Goal: Entertainment & Leisure: Consume media (video, audio)

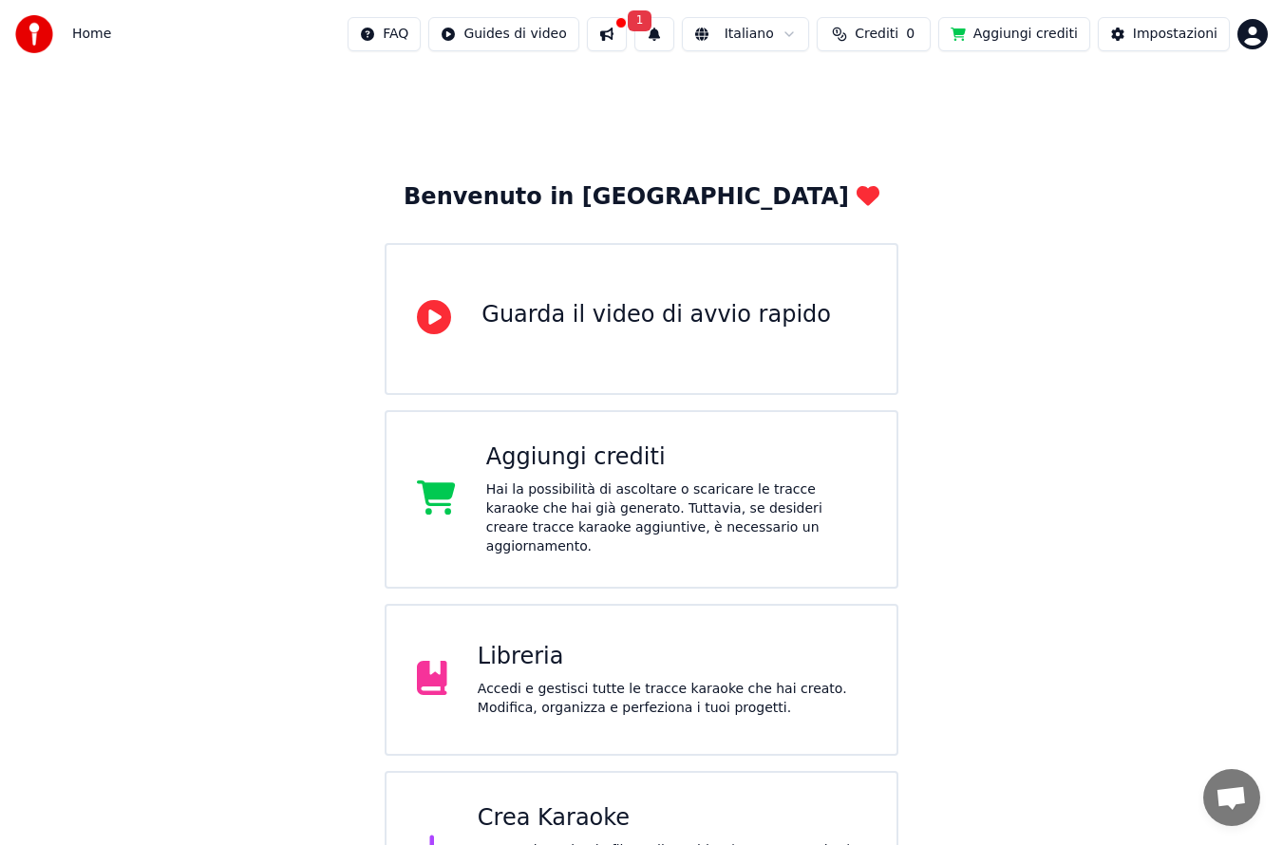
click at [659, 649] on div "Libreria" at bounding box center [672, 657] width 389 height 30
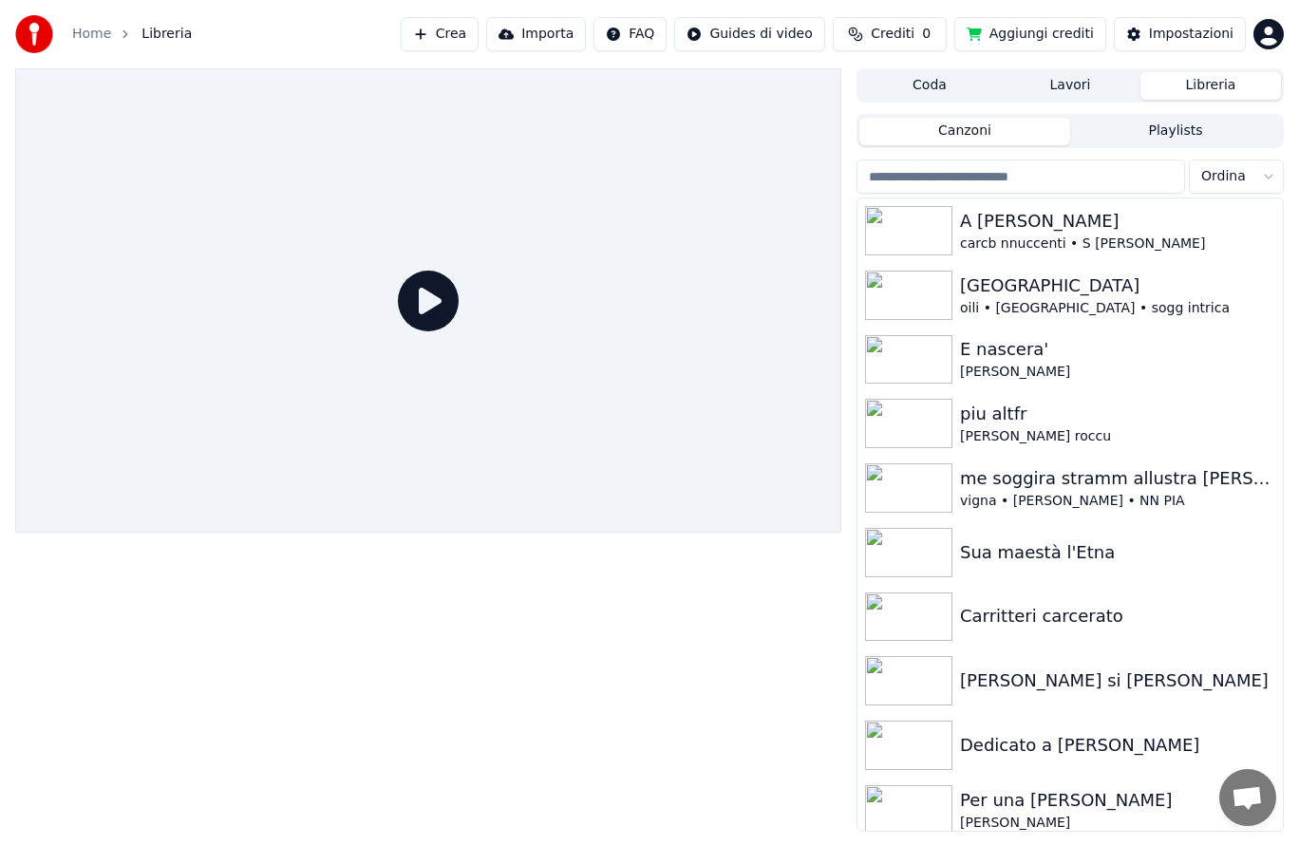
click at [901, 420] on img at bounding box center [908, 423] width 87 height 49
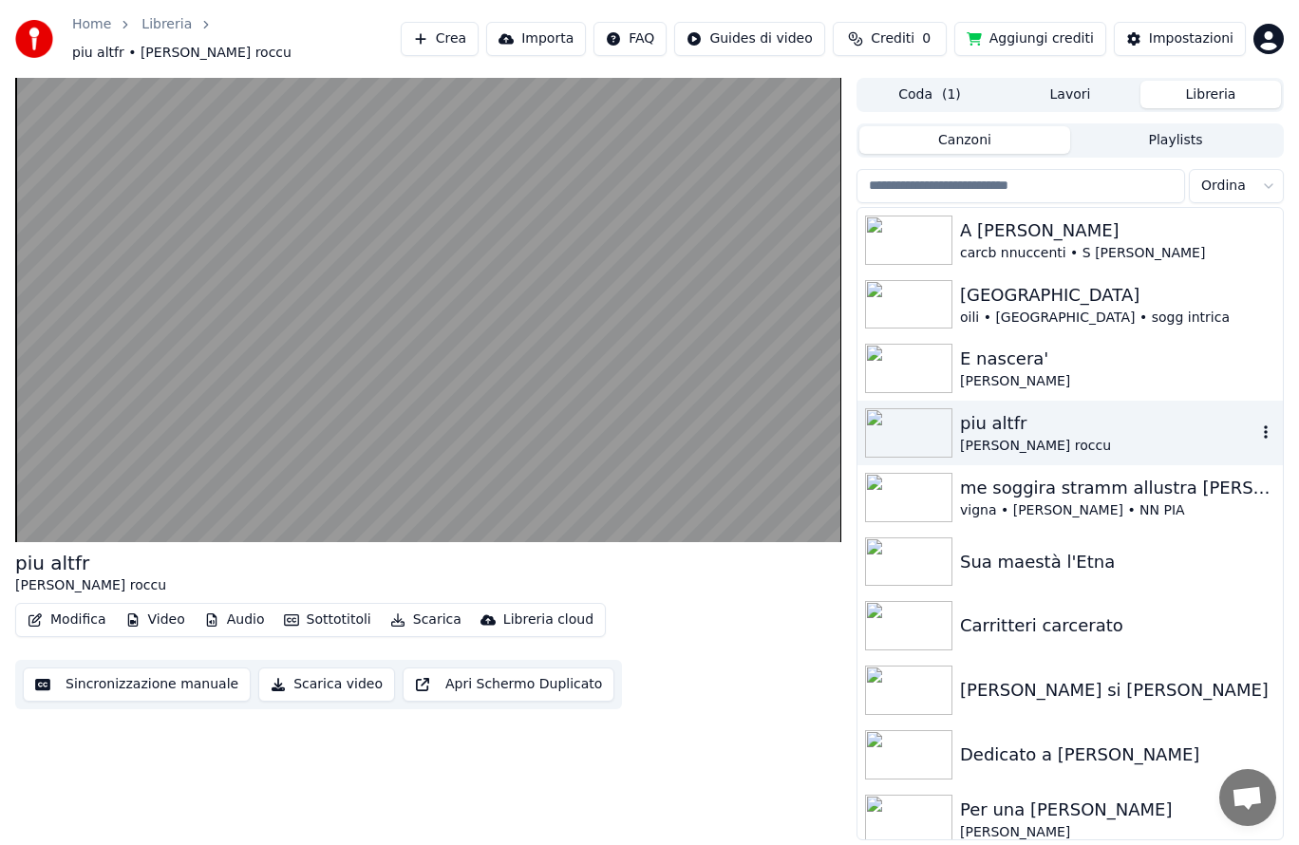
click at [623, 258] on video at bounding box center [428, 310] width 826 height 465
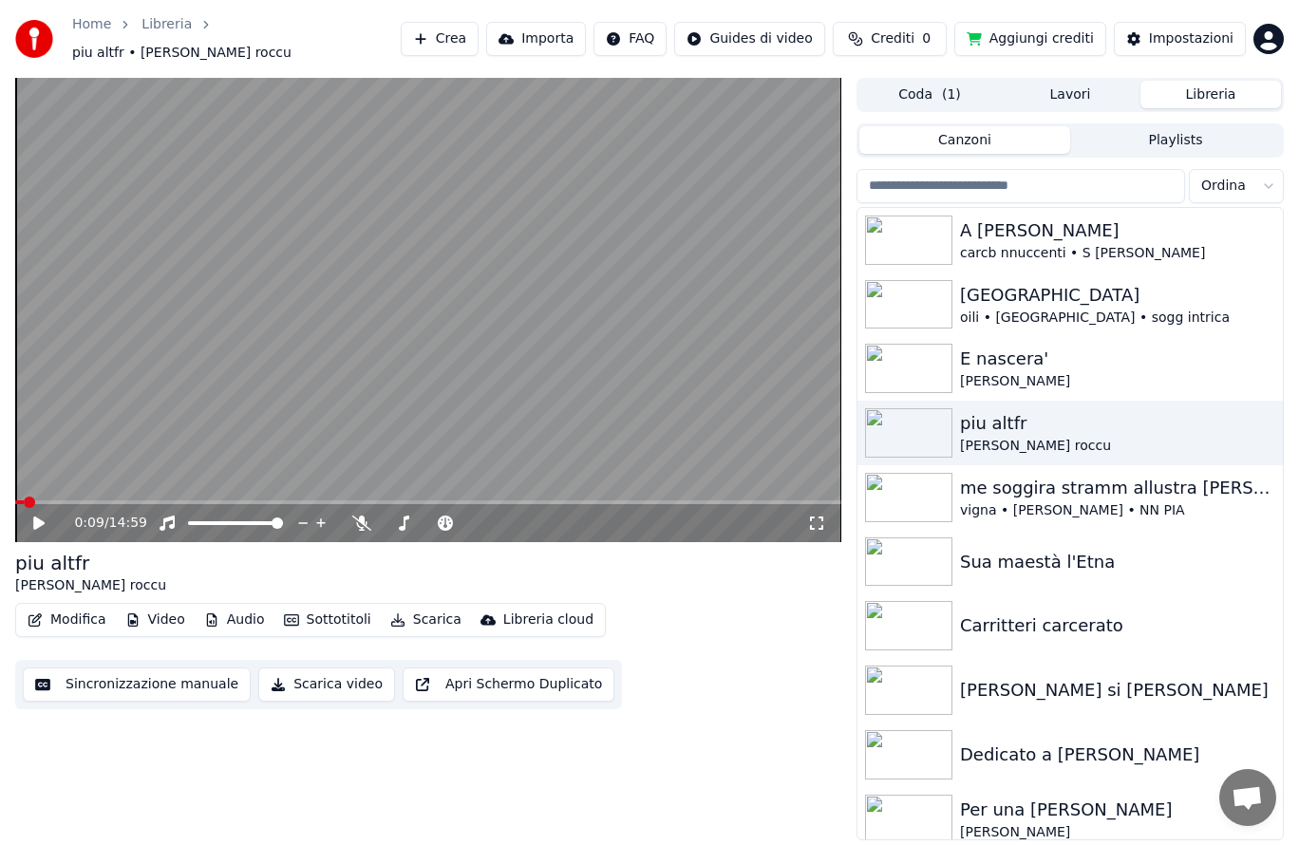
click at [399, 516] on icon at bounding box center [403, 523] width 19 height 15
click at [541, 523] on icon at bounding box center [540, 524] width 9 height 2
click at [540, 514] on icon at bounding box center [540, 523] width 18 height 19
click at [42, 530] on div "0:09 / 14:59" at bounding box center [428, 523] width 826 height 38
click at [35, 497] on span at bounding box center [29, 502] width 11 height 11
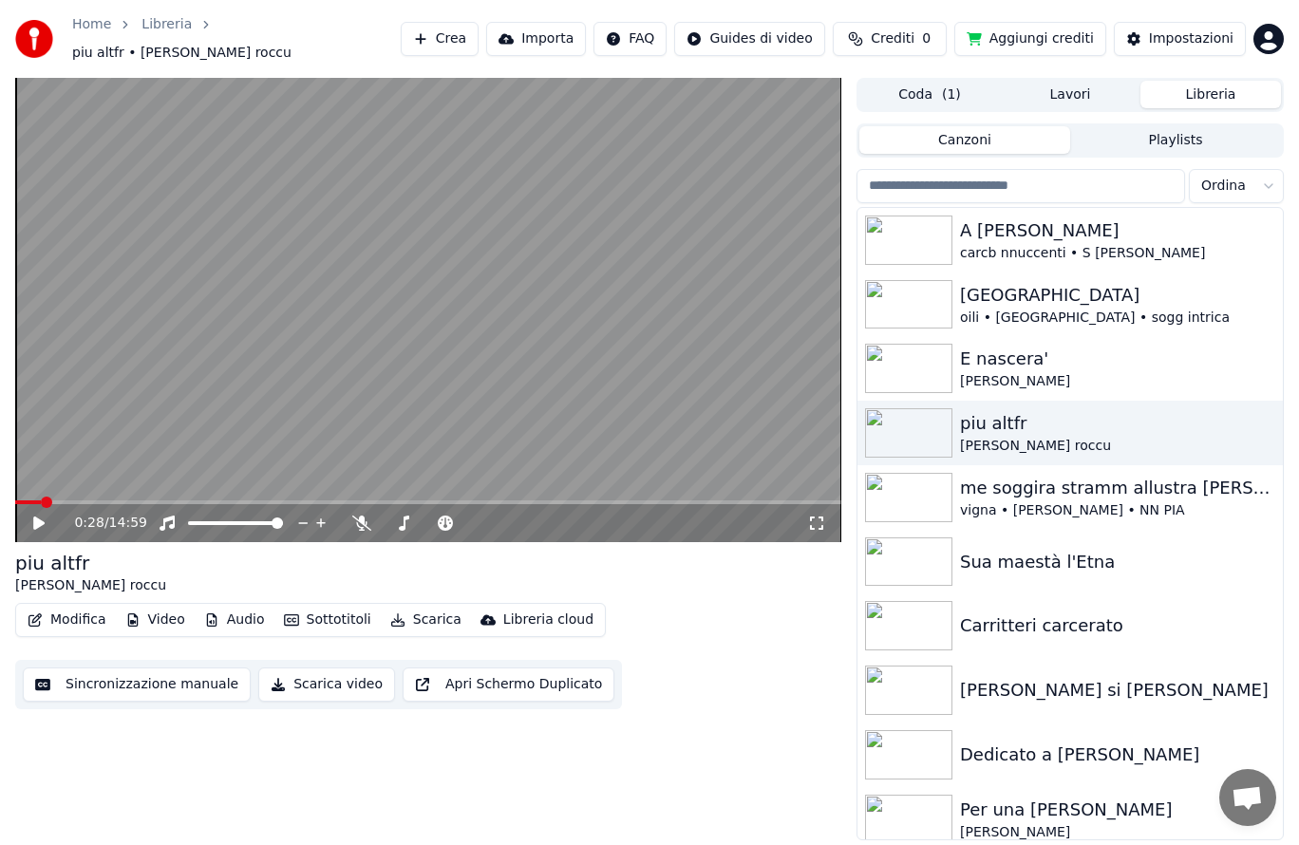
click at [37, 520] on icon at bounding box center [52, 523] width 44 height 15
click at [361, 516] on icon at bounding box center [361, 523] width 19 height 15
click at [920, 438] on img at bounding box center [908, 432] width 87 height 49
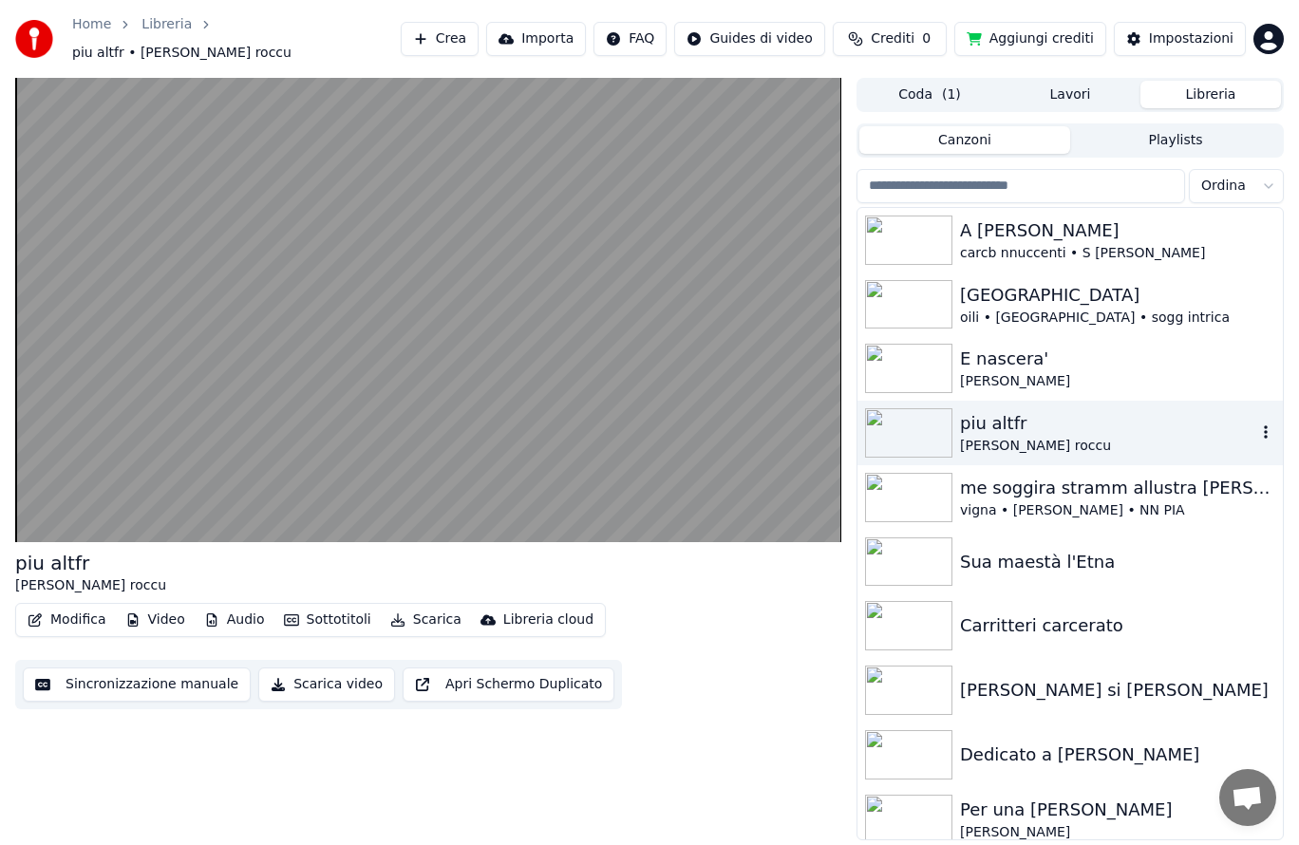
click at [922, 410] on img at bounding box center [908, 432] width 87 height 49
click at [906, 427] on img at bounding box center [908, 432] width 87 height 49
click at [907, 435] on img at bounding box center [908, 432] width 87 height 49
click at [923, 352] on img at bounding box center [908, 368] width 87 height 49
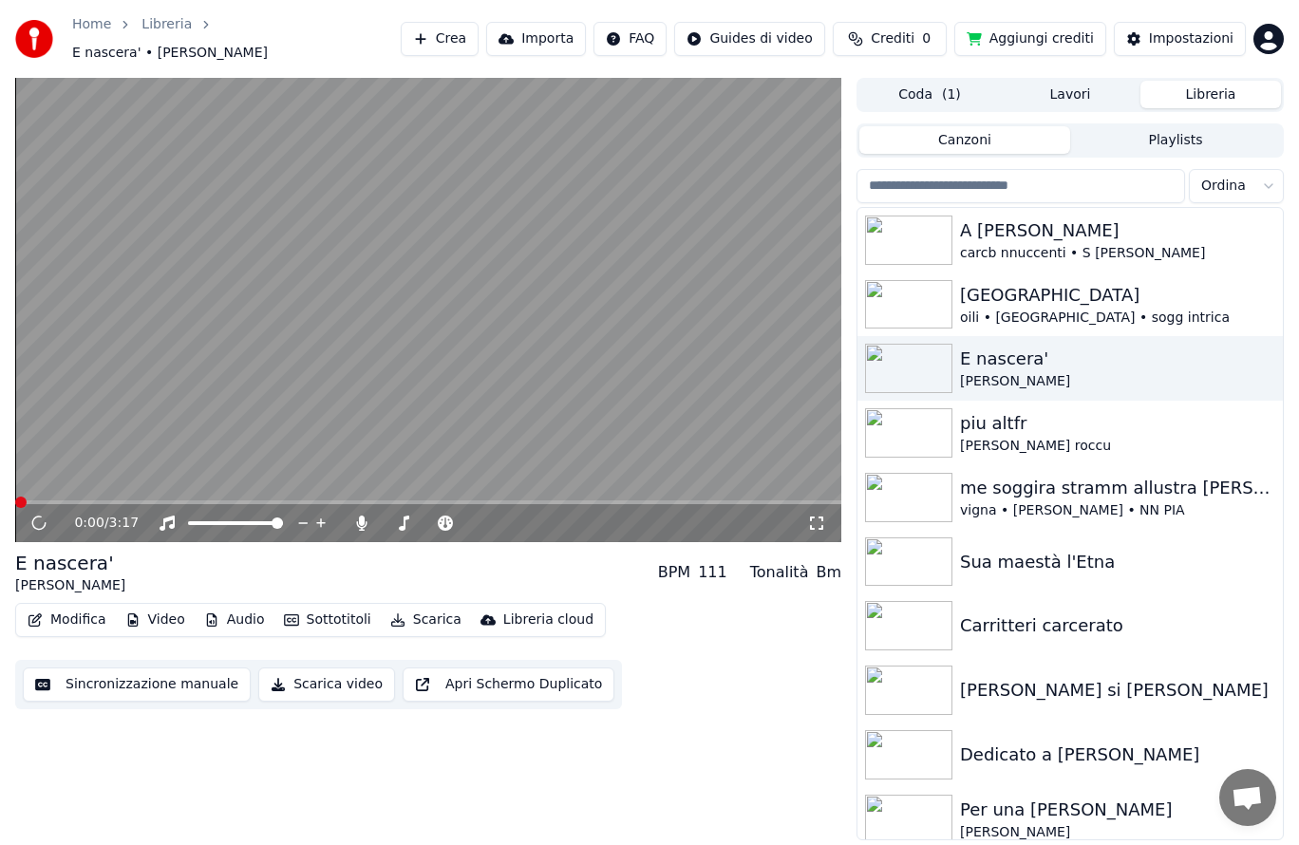
click at [918, 431] on img at bounding box center [908, 432] width 87 height 49
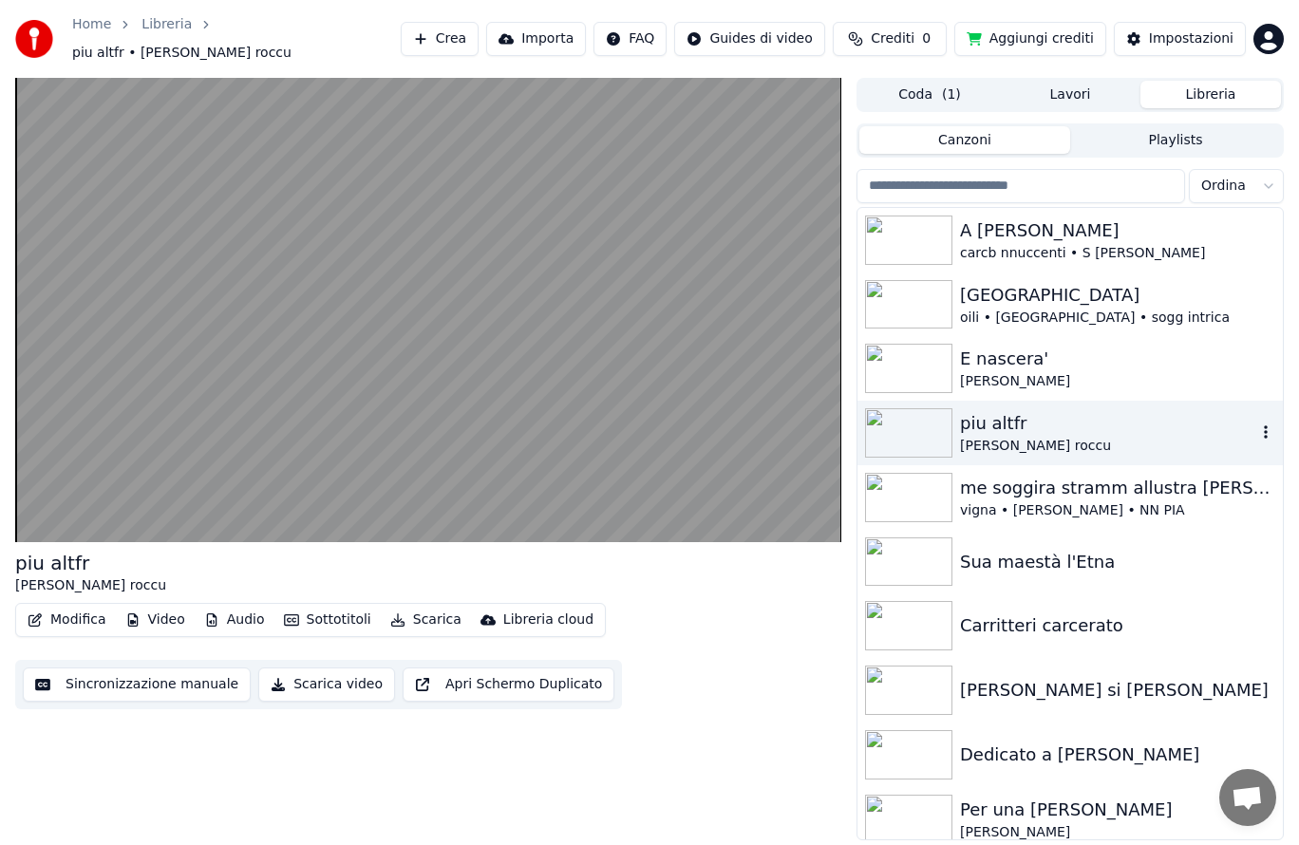
click at [408, 291] on video at bounding box center [428, 310] width 826 height 465
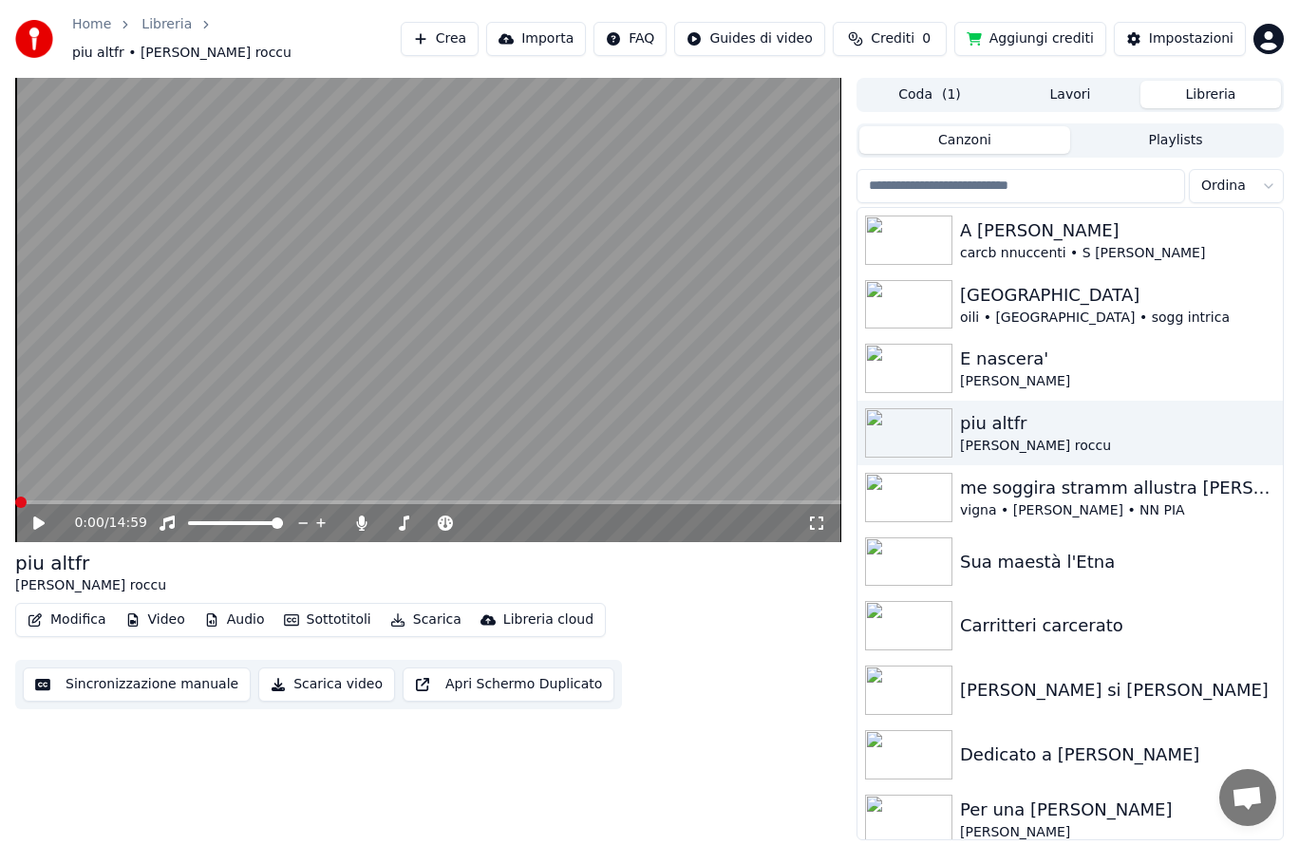
click at [31, 516] on icon at bounding box center [52, 523] width 44 height 15
click at [405, 518] on icon at bounding box center [404, 523] width 10 height 15
click at [541, 515] on icon at bounding box center [540, 523] width 18 height 19
click at [543, 523] on icon at bounding box center [540, 524] width 9 height 2
click at [366, 516] on icon at bounding box center [362, 523] width 10 height 15
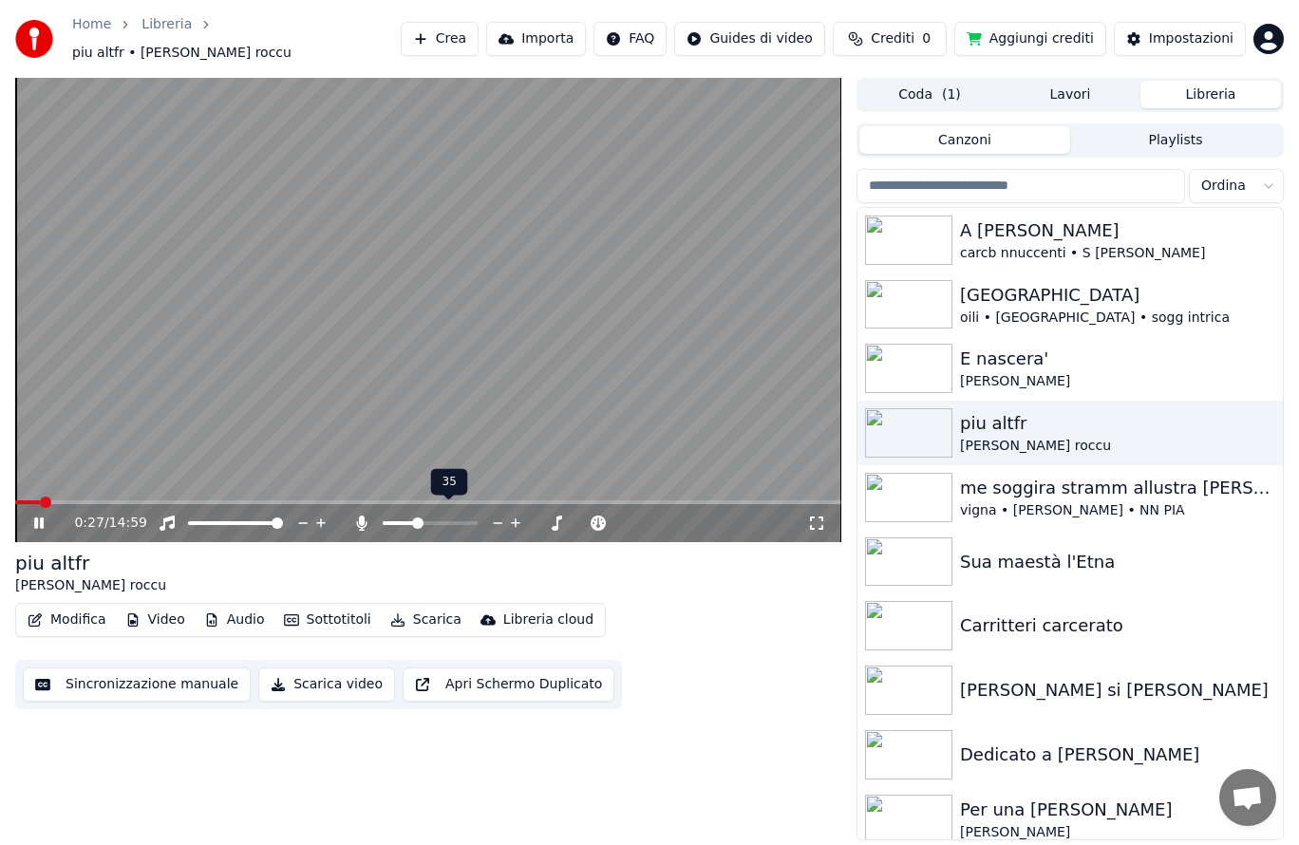
click at [418, 518] on span at bounding box center [417, 523] width 11 height 11
click at [42, 504] on div "0:36 / 14:59" at bounding box center [428, 523] width 826 height 38
click at [361, 516] on icon at bounding box center [362, 523] width 10 height 15
click at [552, 514] on div "0:04 / 14:59" at bounding box center [440, 523] width 733 height 19
click at [401, 516] on icon at bounding box center [403, 523] width 19 height 15
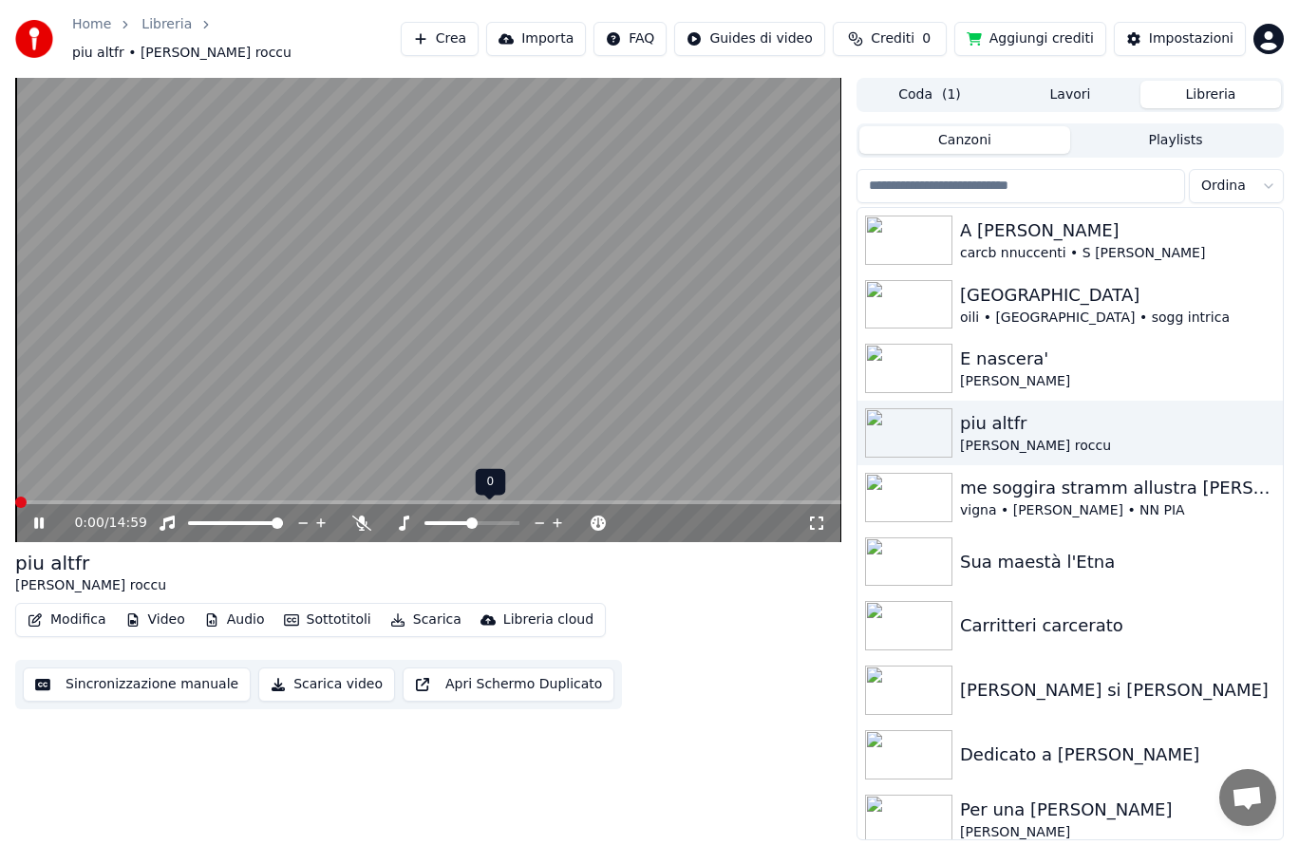
click at [1041, 375] on div "[PERSON_NAME]" at bounding box center [1117, 381] width 315 height 19
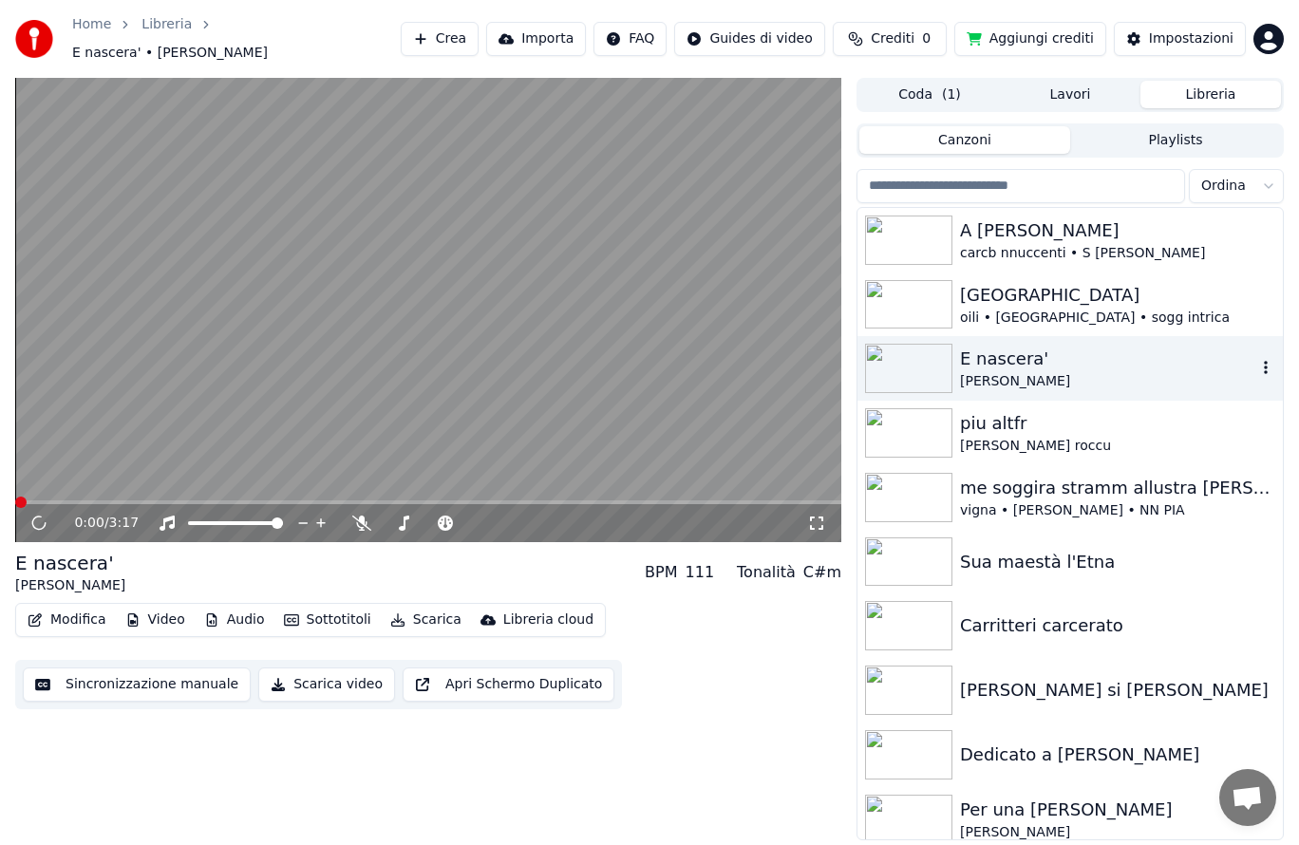
click at [1063, 437] on div "[PERSON_NAME] roccu" at bounding box center [1117, 446] width 315 height 19
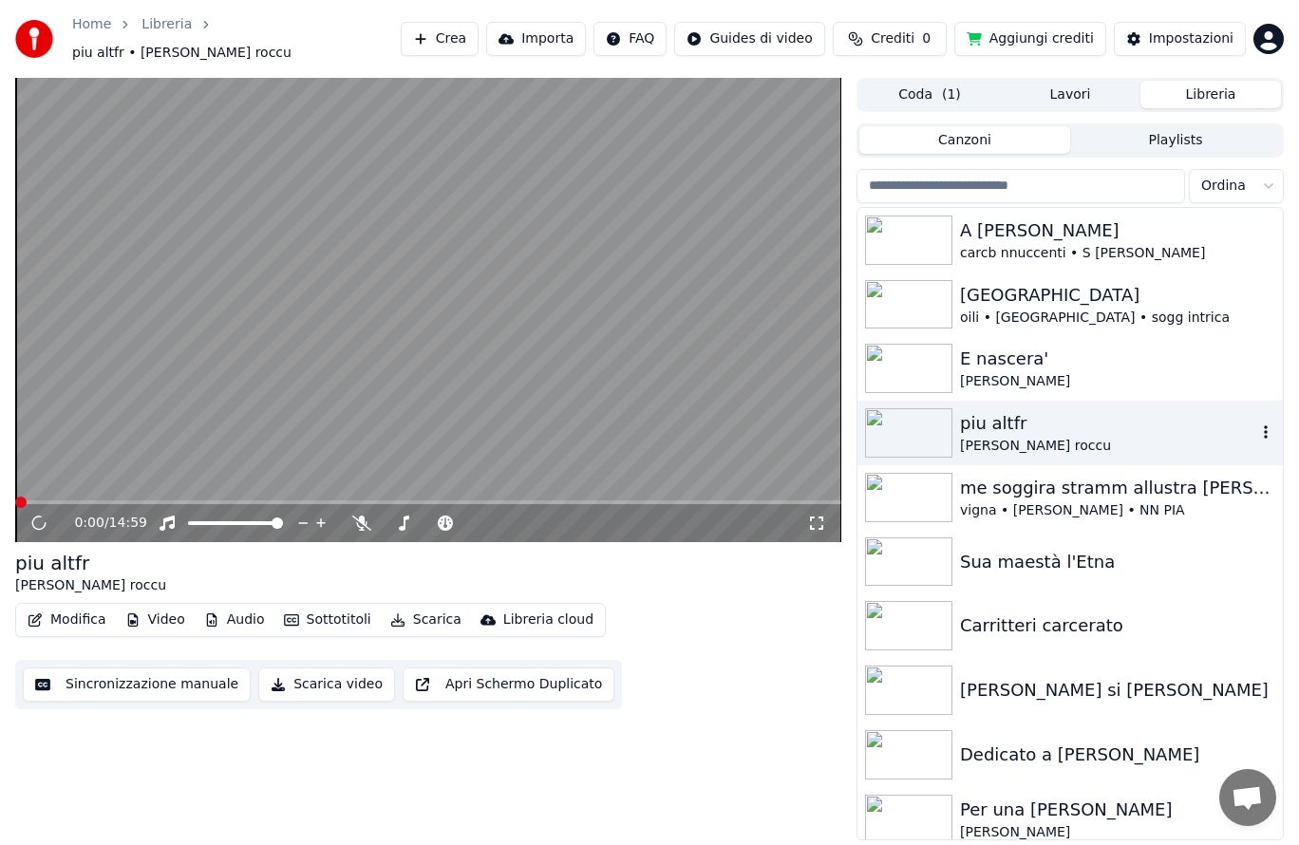
click at [405, 517] on icon at bounding box center [404, 523] width 10 height 15
click at [1005, 401] on div "piu altfr Santu roccu" at bounding box center [1071, 433] width 426 height 65
click at [1048, 372] on div "[PERSON_NAME]" at bounding box center [1117, 381] width 315 height 19
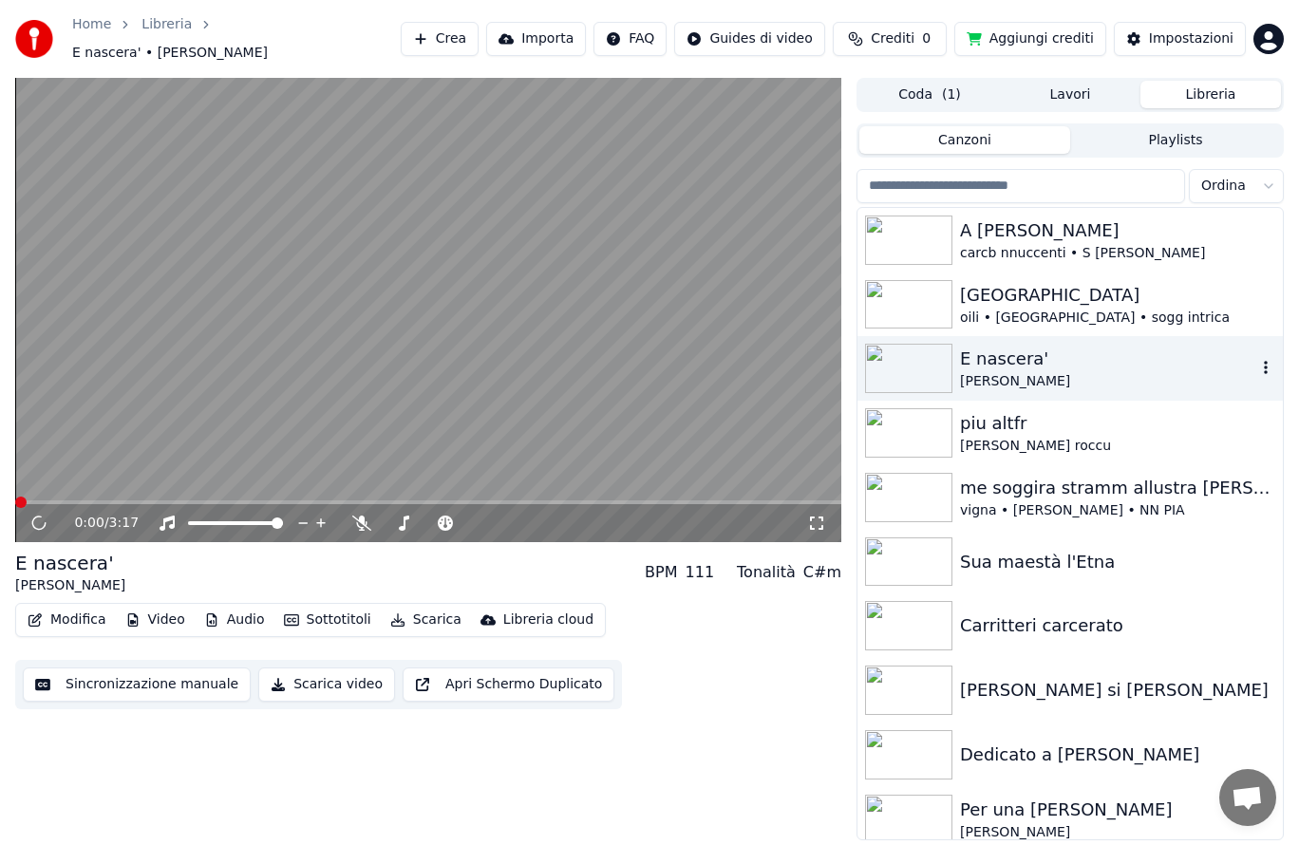
click at [1024, 294] on div "[GEOGRAPHIC_DATA]" at bounding box center [1117, 295] width 315 height 27
click at [1026, 291] on div "[GEOGRAPHIC_DATA]" at bounding box center [1117, 295] width 315 height 27
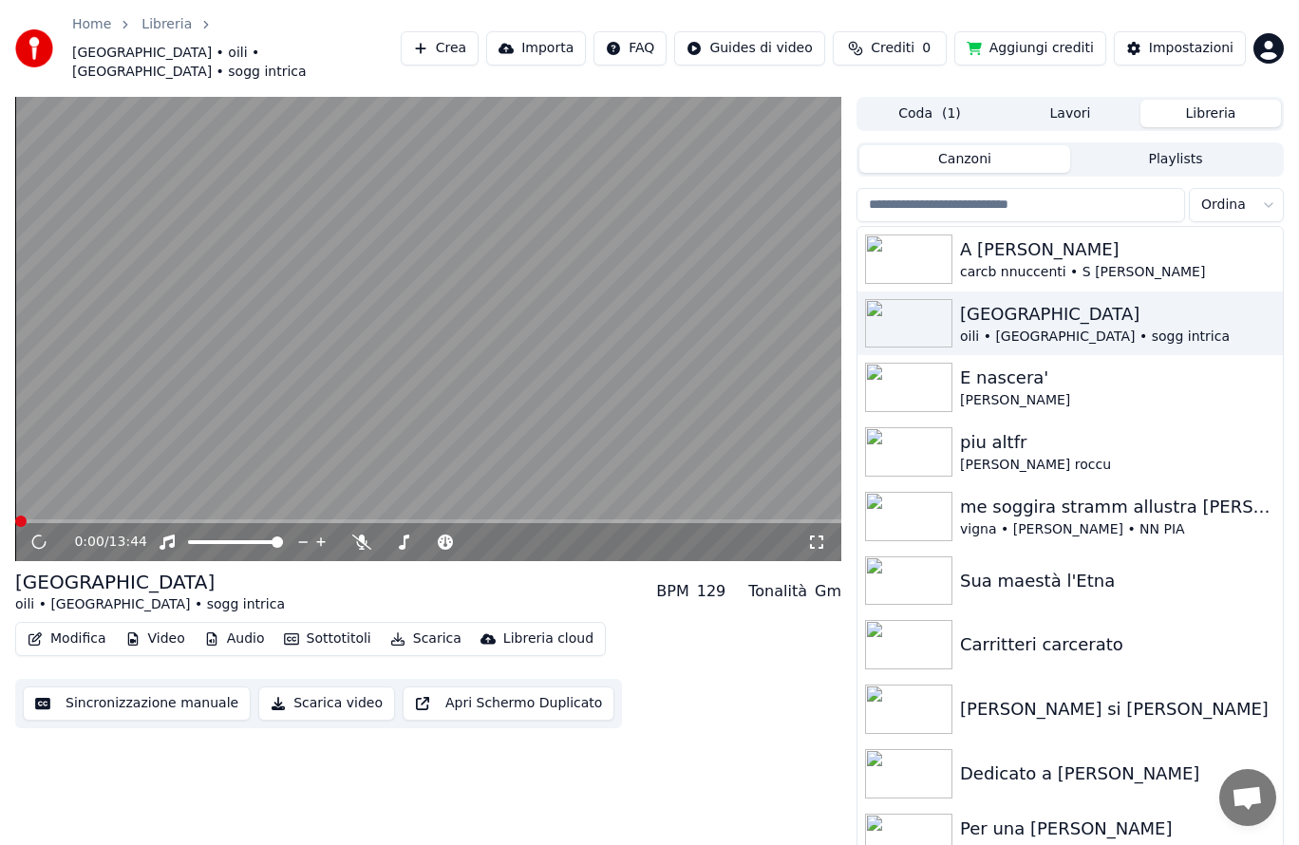
click at [1280, 21] on html "Home Libreria Barunissa • oili • balilla • sogg intrica Crea Importa FAQ Guides…" at bounding box center [649, 422] width 1299 height 845
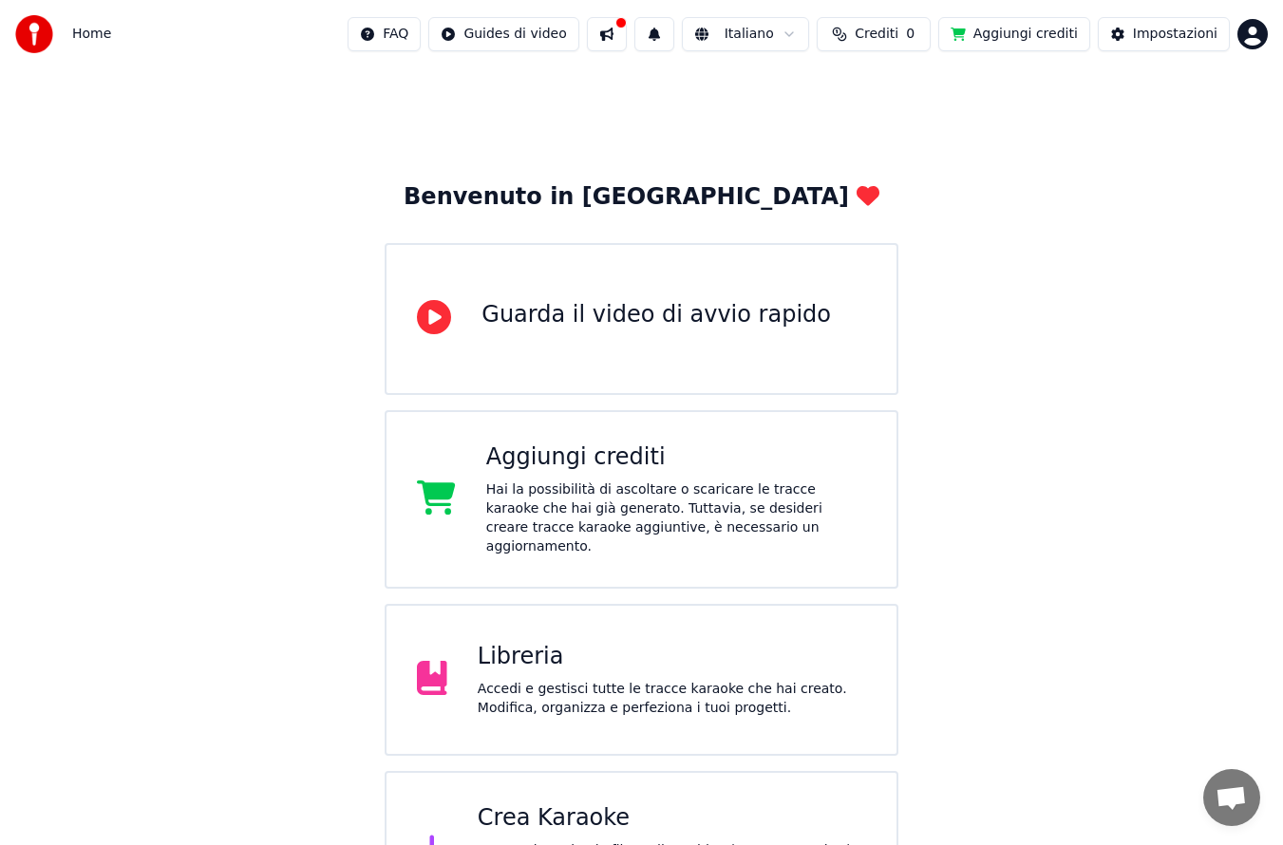
click at [674, 680] on div "Accedi e gestisci tutte le tracce karaoke che hai creato. Modifica, organizza e…" at bounding box center [672, 699] width 389 height 38
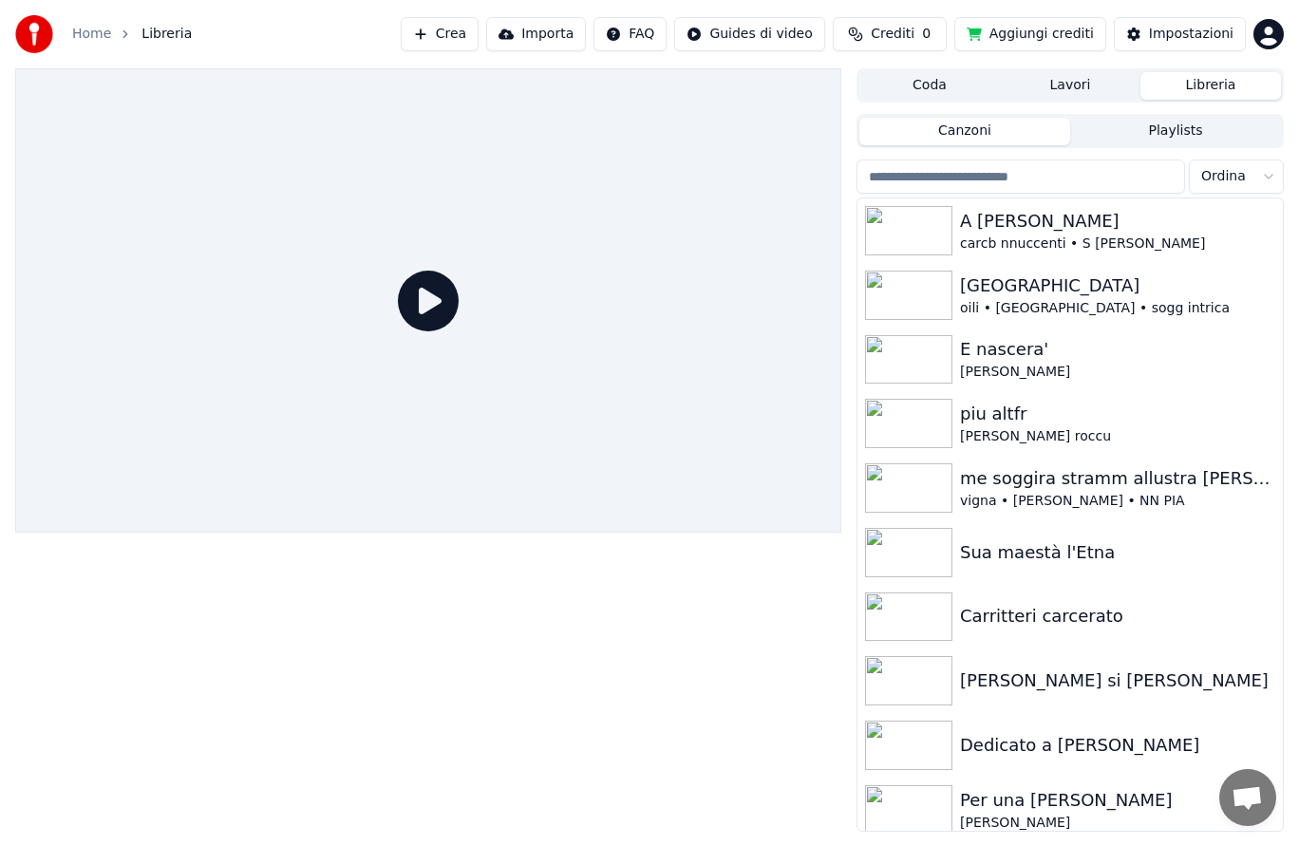
click at [908, 445] on img at bounding box center [908, 423] width 87 height 49
click at [919, 420] on img at bounding box center [908, 423] width 87 height 49
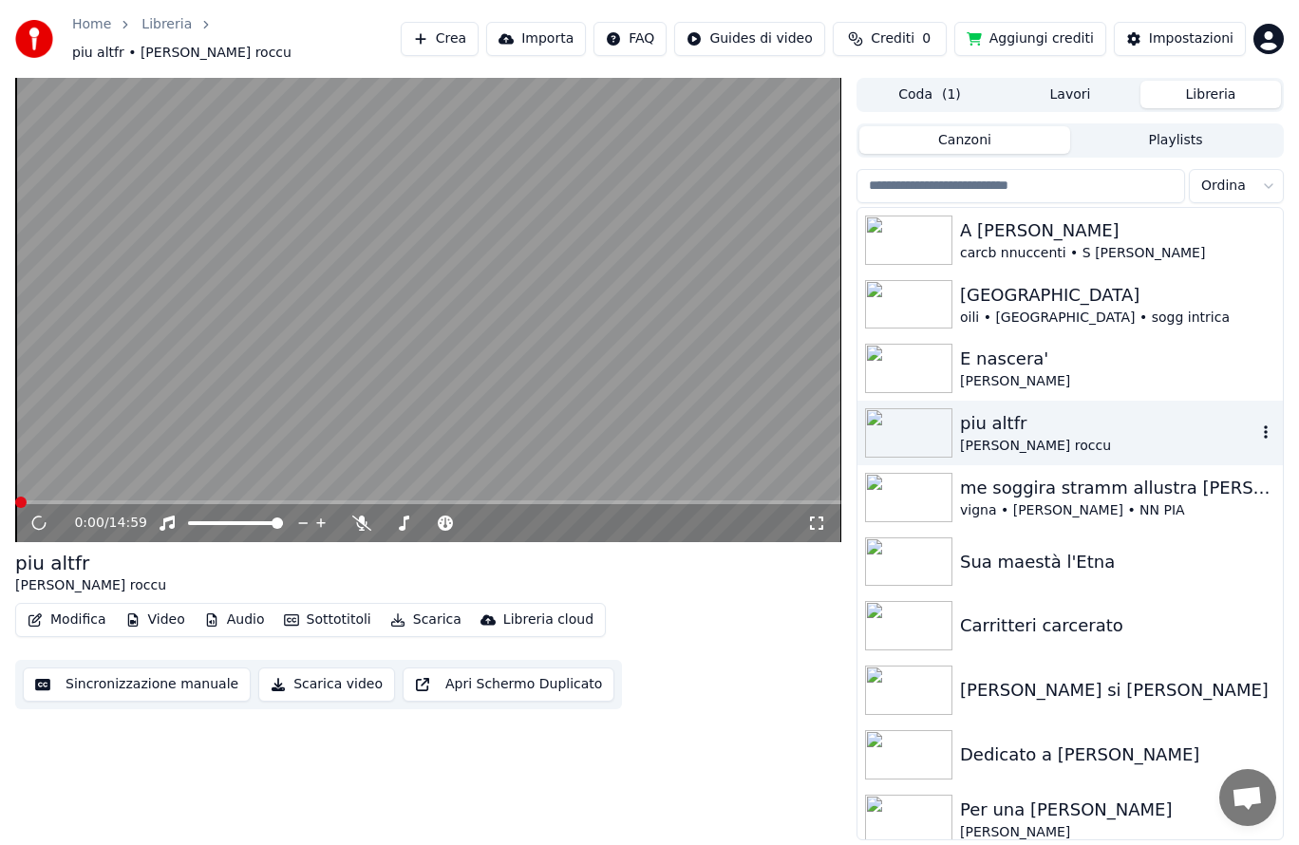
click at [196, 713] on div "0:00 / 14:59 piu altfr [PERSON_NAME] roccu Modifica Video Audio Sottotitoli Sca…" at bounding box center [428, 460] width 826 height 764
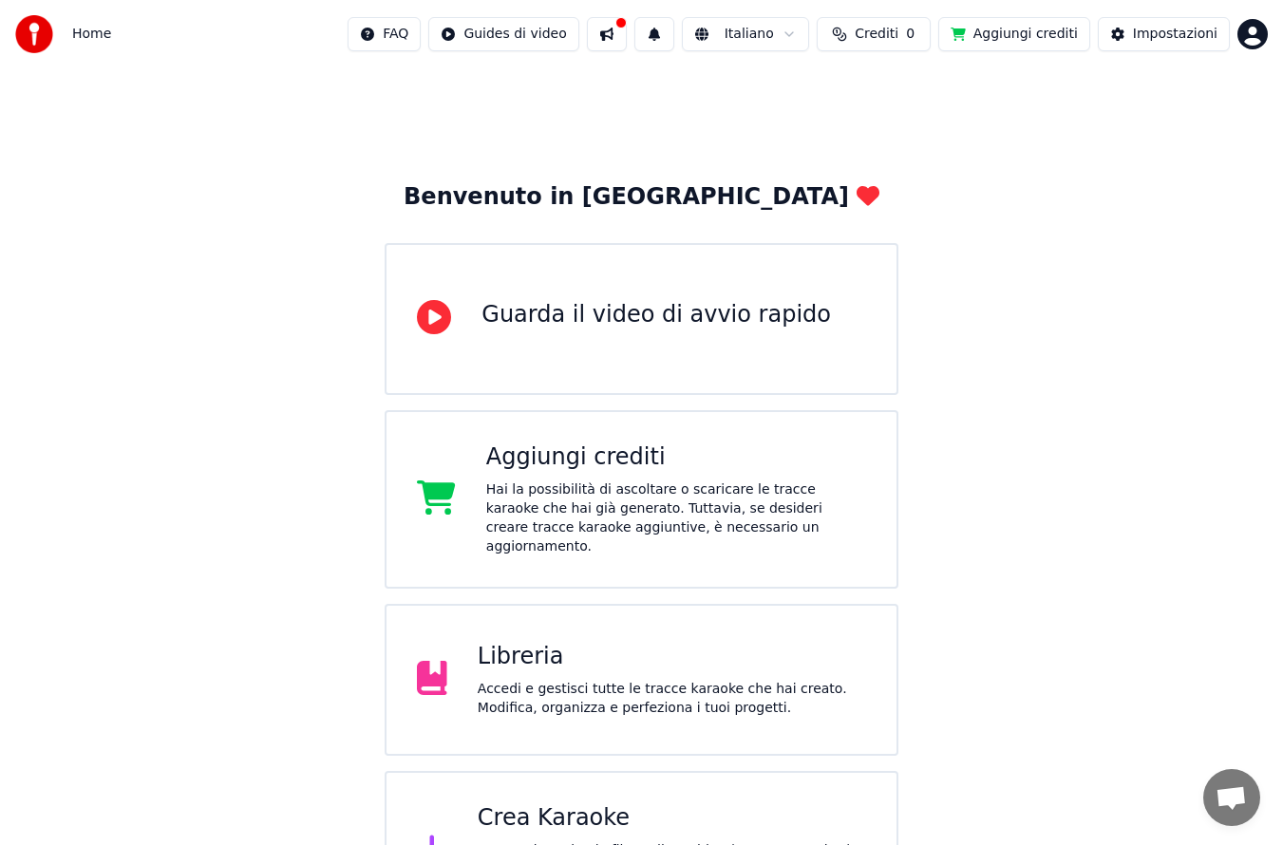
click at [670, 642] on div "Libreria" at bounding box center [672, 657] width 389 height 30
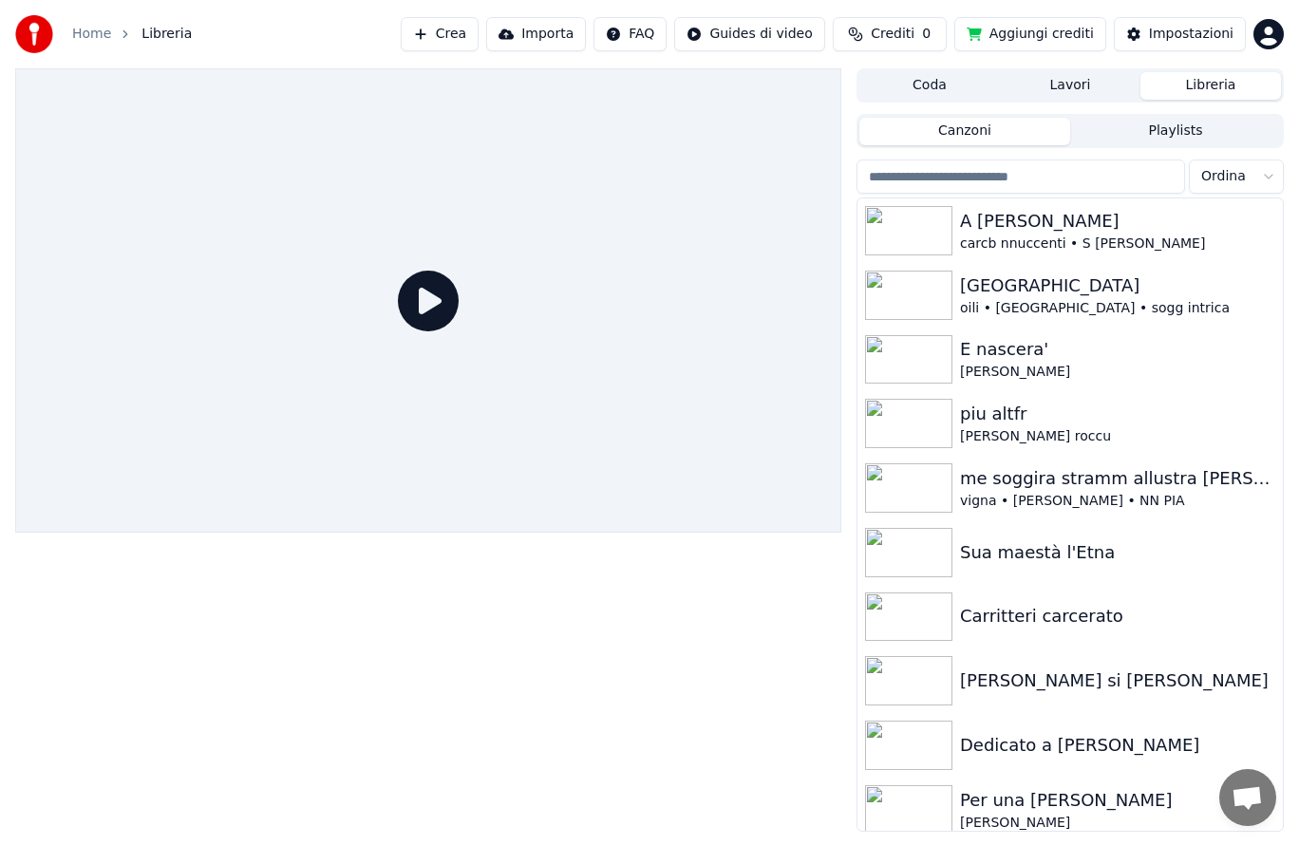
click at [999, 426] on div "piu altfr" at bounding box center [1117, 414] width 315 height 27
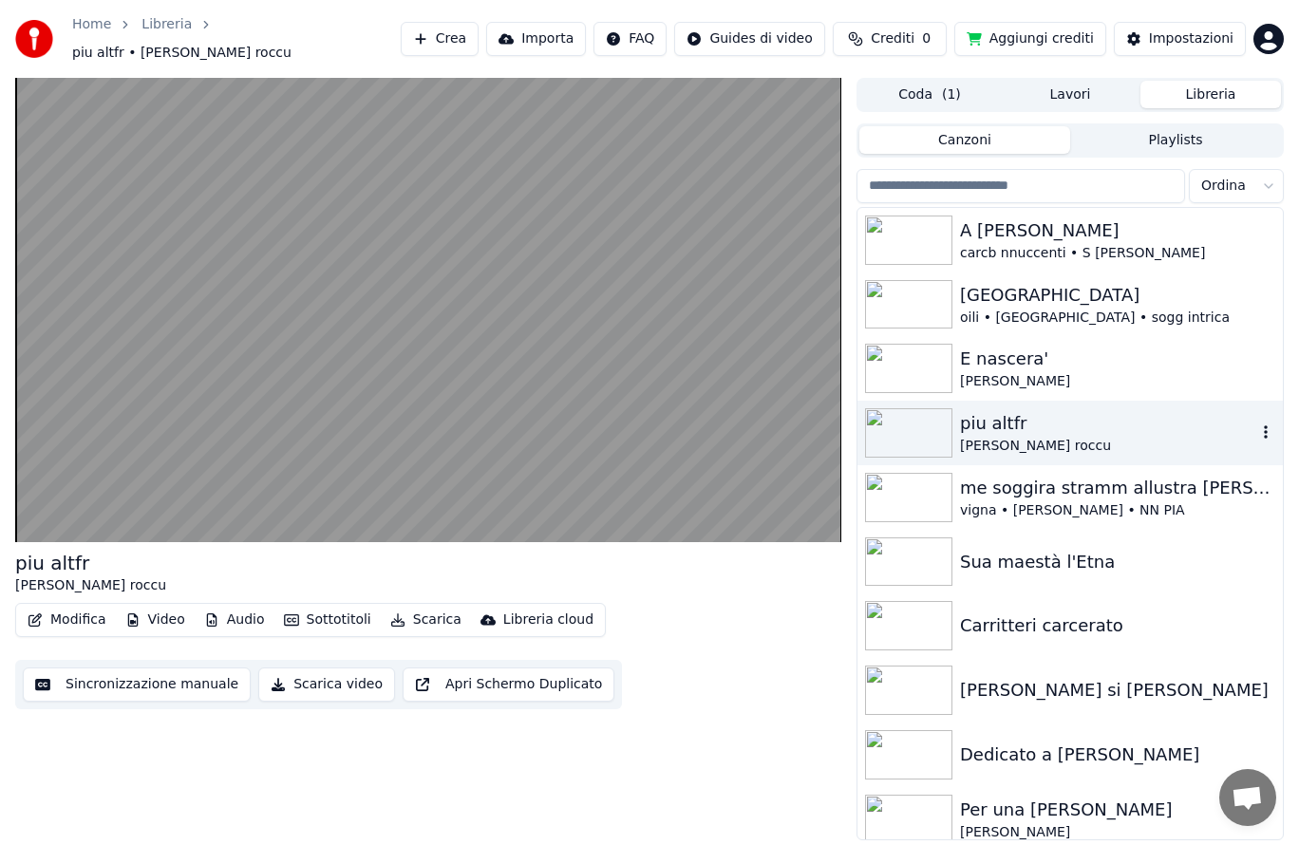
click at [425, 288] on video at bounding box center [428, 310] width 826 height 465
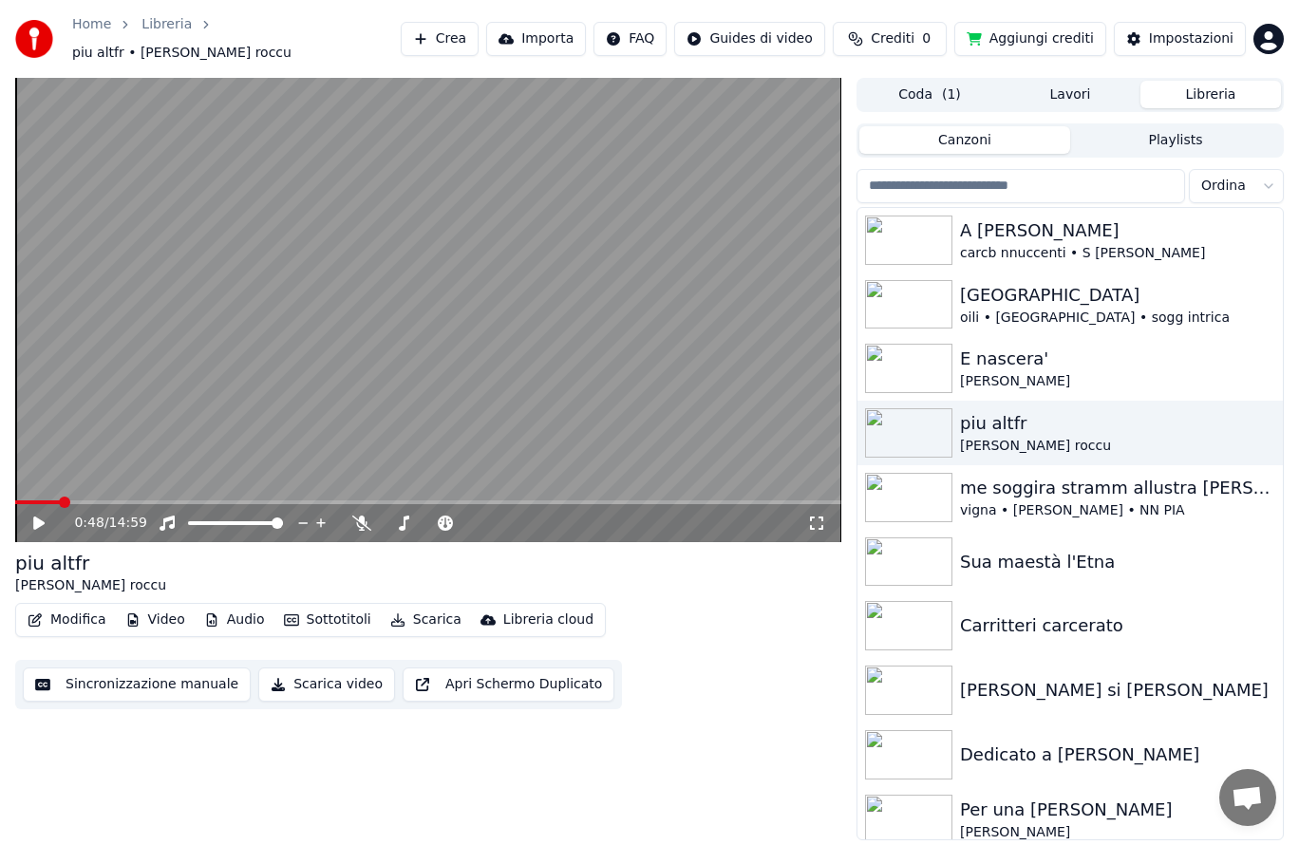
click at [409, 516] on icon at bounding box center [403, 523] width 19 height 15
click at [539, 521] on icon at bounding box center [540, 523] width 18 height 19
click at [118, 504] on div "2:03 / 14:59" at bounding box center [428, 523] width 826 height 38
click at [360, 518] on icon at bounding box center [361, 523] width 19 height 15
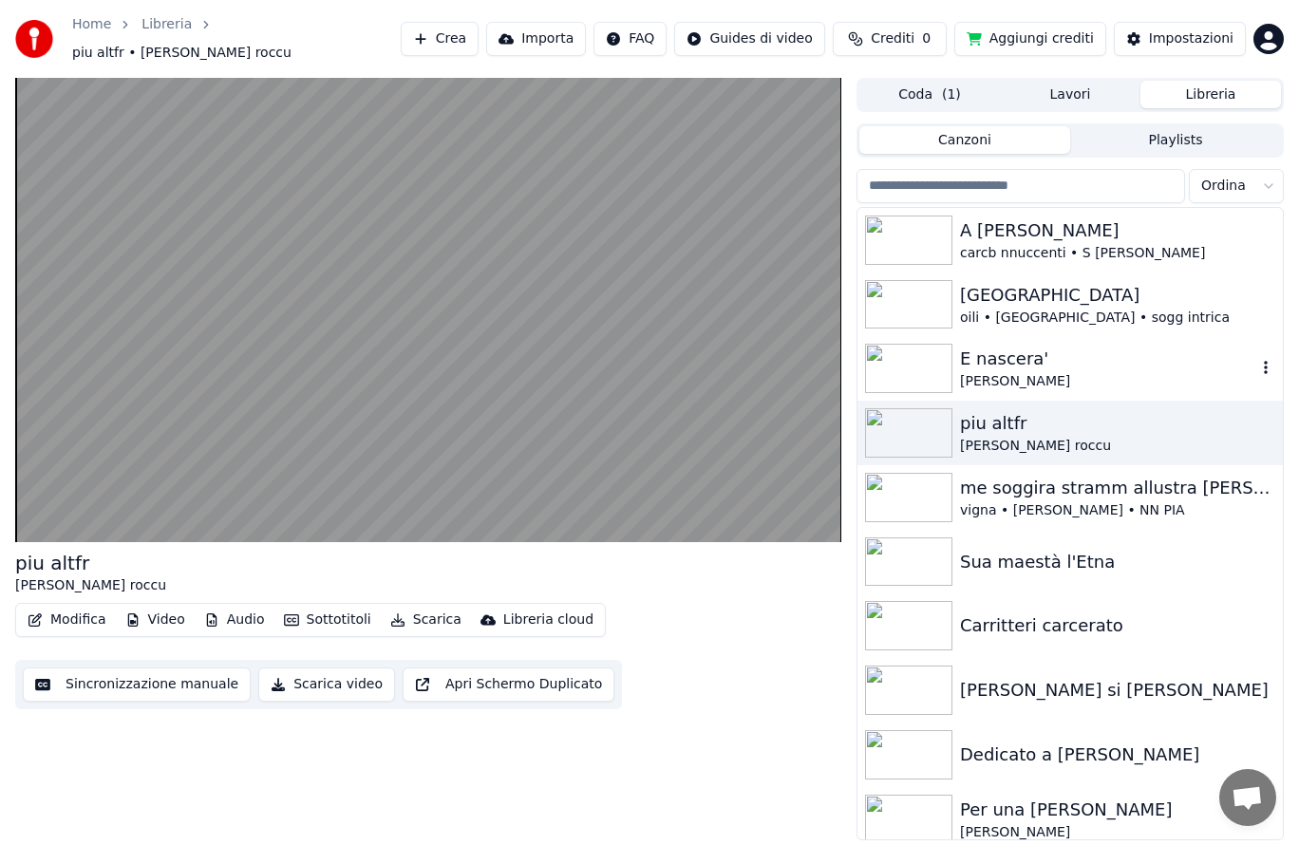
click at [313, 355] on video at bounding box center [428, 310] width 826 height 465
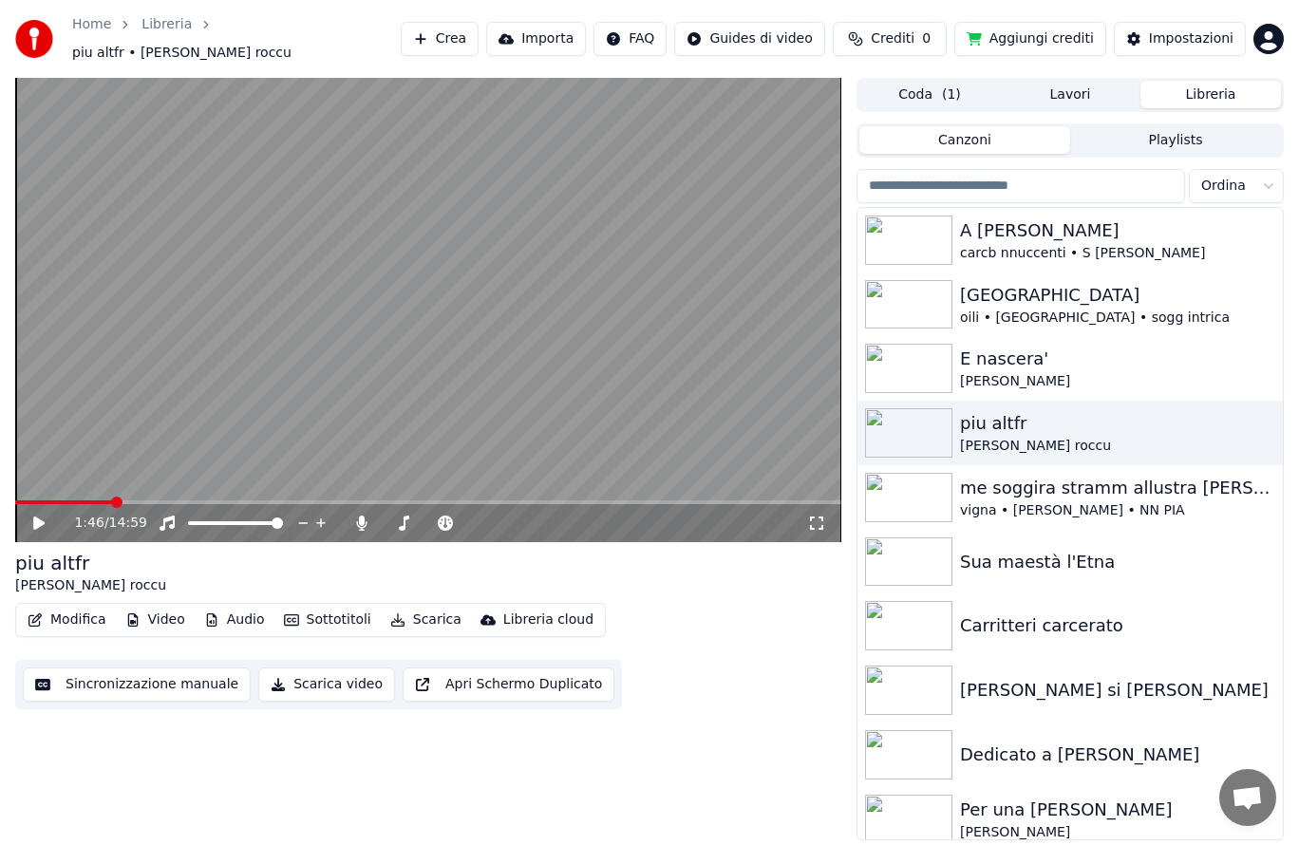
click at [358, 523] on div "1:46 / 14:59" at bounding box center [428, 523] width 826 height 38
click at [356, 516] on icon at bounding box center [361, 523] width 19 height 15
